Goal: Understand process/instructions

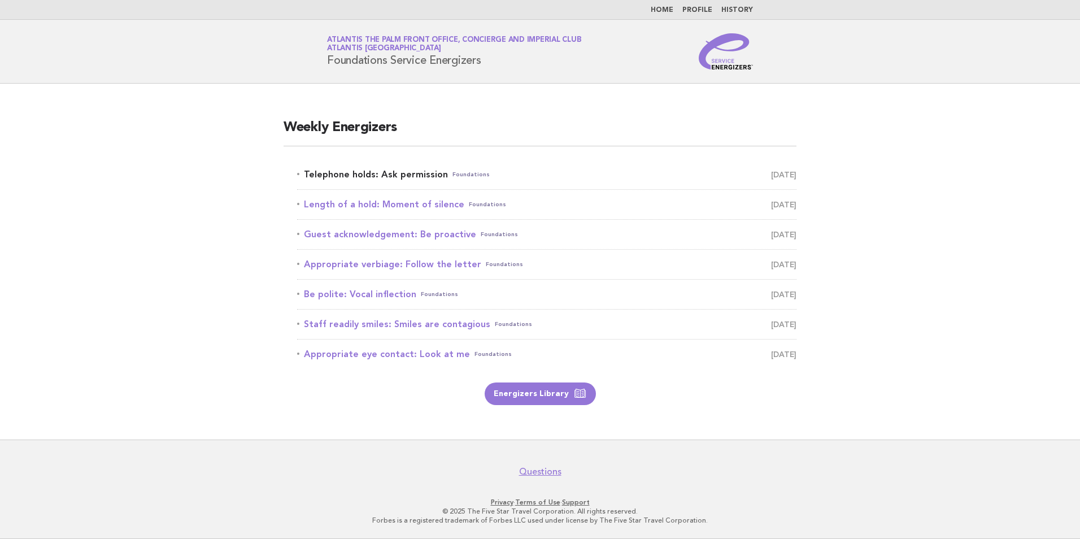
click at [363, 168] on link "Telephone holds: Ask permission Foundations [DATE]" at bounding box center [547, 175] width 500 height 16
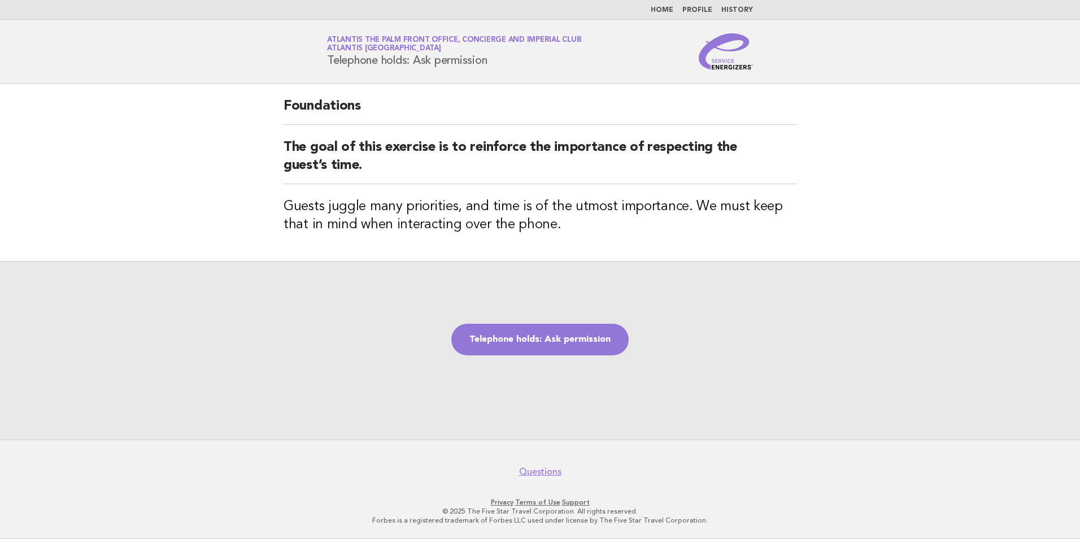
drag, startPoint x: 493, startPoint y: 62, endPoint x: 329, endPoint y: 75, distance: 164.4
click at [329, 75] on header "Service Energizers Atlantis The Palm Front Office, Concierge and Imperial Club …" at bounding box center [540, 52] width 1080 height 64
copy h1 "Telephone holds: Ask permission"
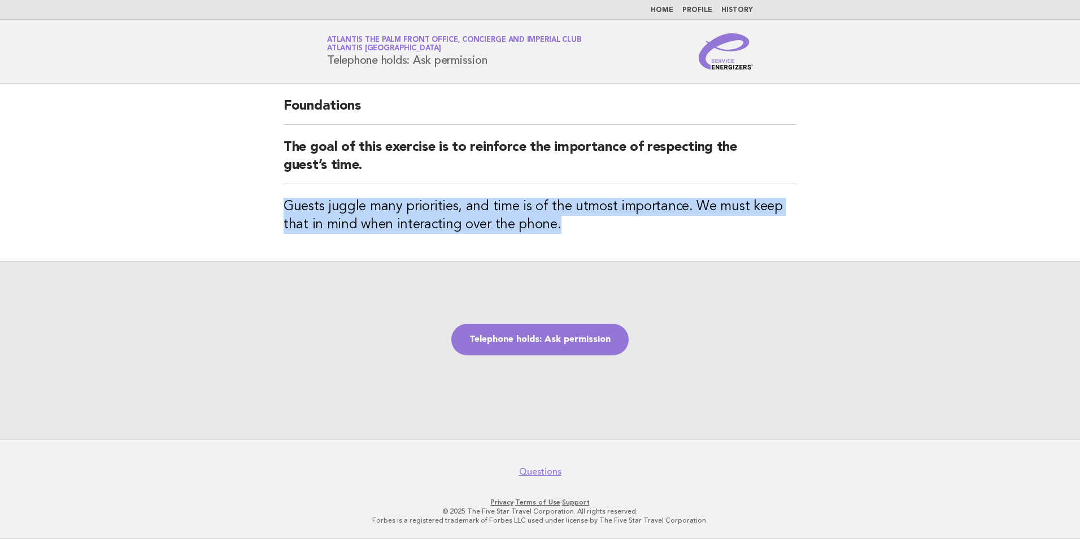
drag, startPoint x: 281, startPoint y: 200, endPoint x: 559, endPoint y: 228, distance: 278.8
click at [559, 228] on div "Foundations The goal of this exercise is to reinforce the importance of respect…" at bounding box center [540, 172] width 540 height 177
copy h3 "Guests juggle many priorities, and time is of the utmost importance. We must ke…"
click at [503, 333] on link "Telephone holds: Ask permission" at bounding box center [539, 340] width 177 height 32
click at [513, 342] on link "Telephone holds: Ask permission" at bounding box center [539, 340] width 177 height 32
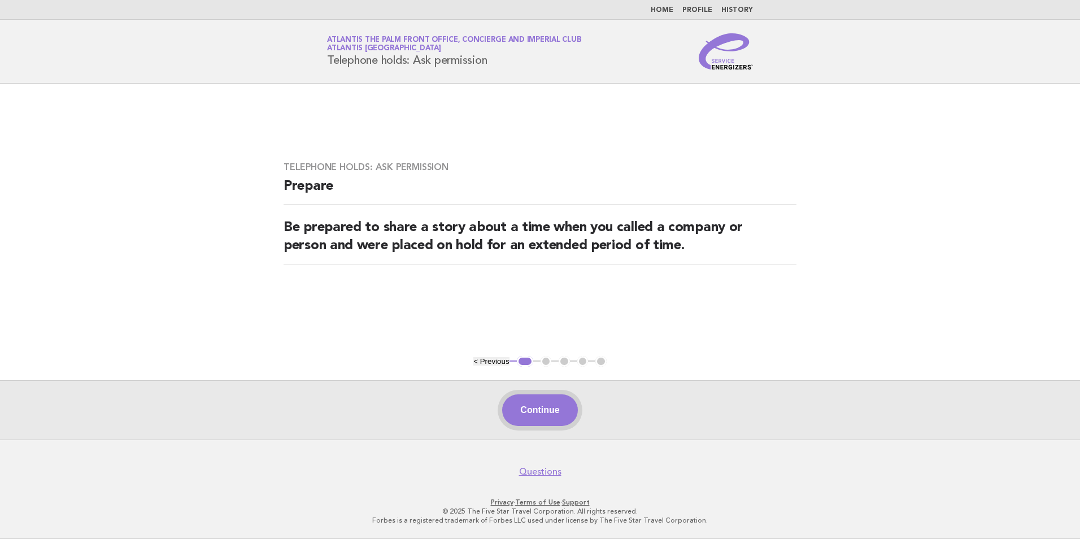
click at [523, 403] on button "Continue" at bounding box center [539, 410] width 75 height 32
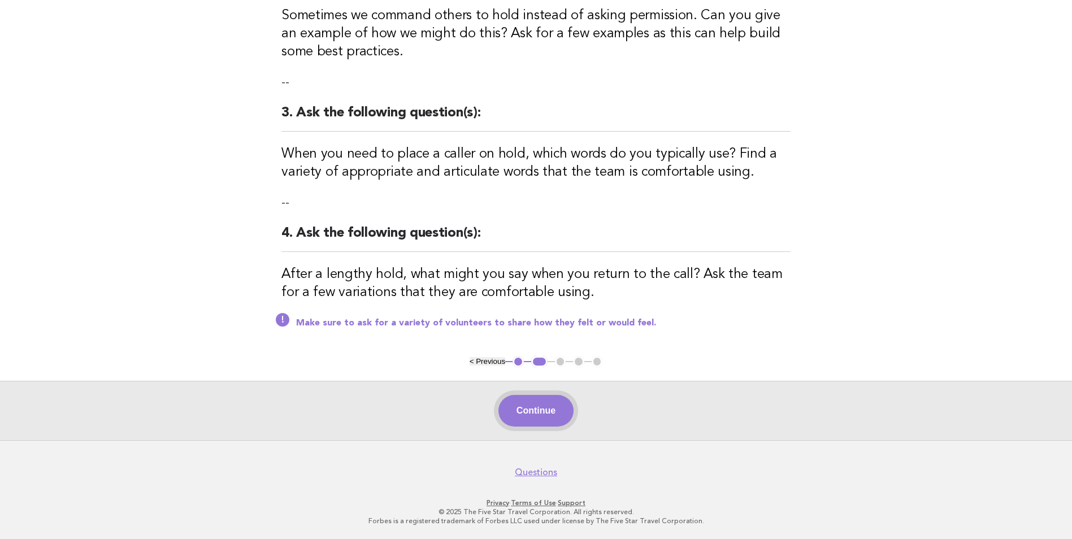
click at [546, 413] on button "Continue" at bounding box center [535, 411] width 75 height 32
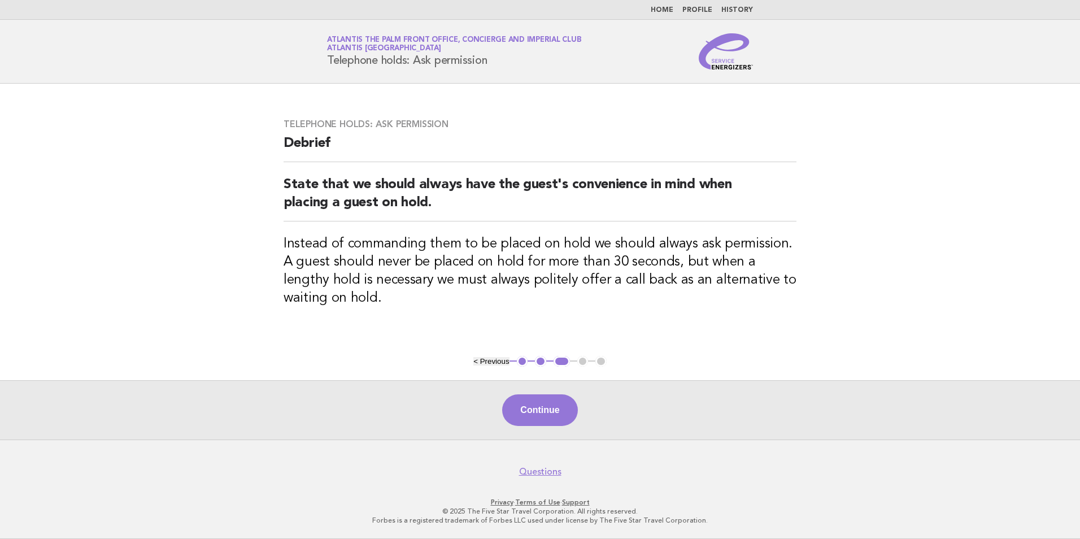
click at [528, 429] on div "Continue" at bounding box center [540, 409] width 1080 height 59
click at [533, 418] on button "Continue" at bounding box center [539, 410] width 75 height 32
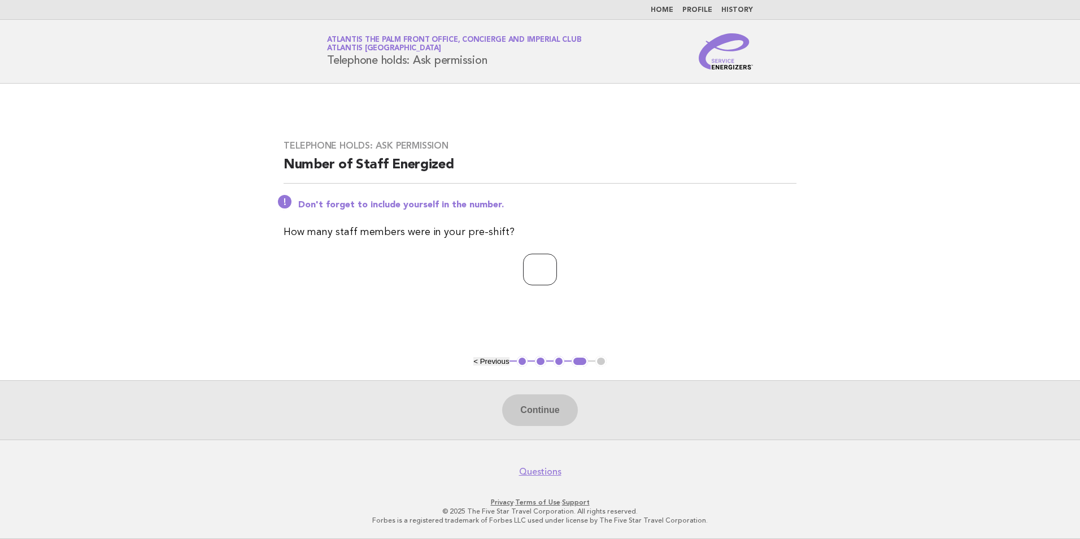
click at [554, 269] on input "number" at bounding box center [540, 270] width 34 height 32
type input "**"
click at [546, 411] on button "Continue" at bounding box center [539, 410] width 75 height 32
